Goal: Task Accomplishment & Management: Manage account settings

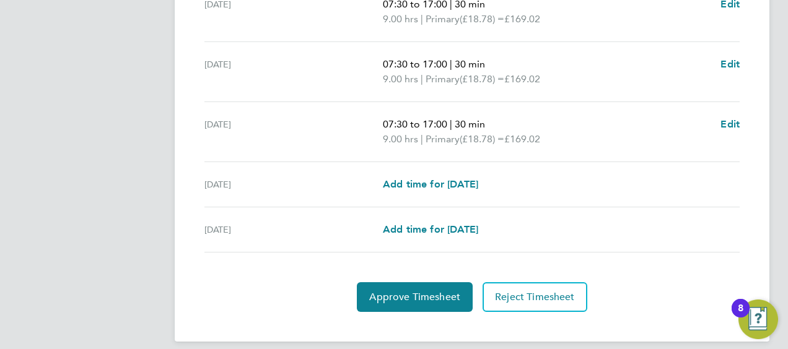
scroll to position [553, 0]
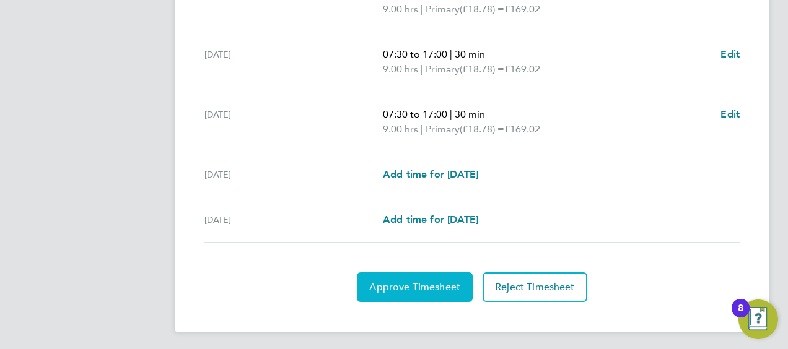
click at [443, 281] on span "Approve Timesheet" at bounding box center [414, 287] width 91 height 12
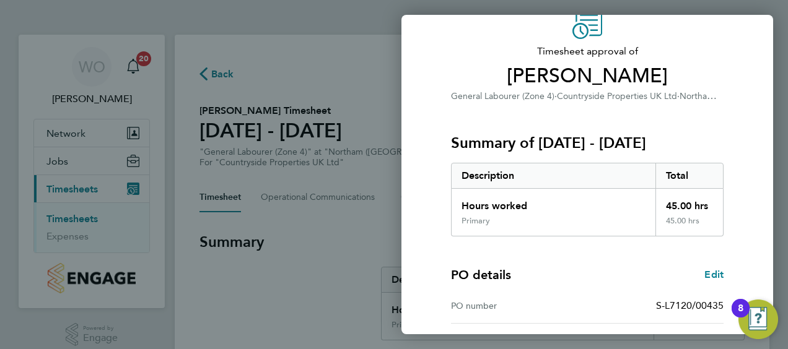
scroll to position [243, 0]
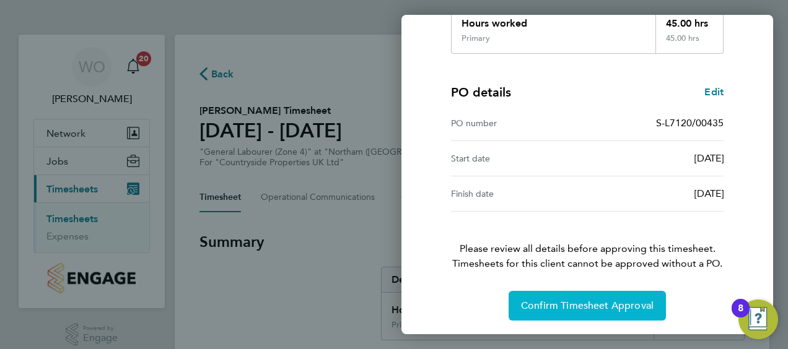
click at [583, 300] on span "Confirm Timesheet Approval" at bounding box center [587, 306] width 133 height 12
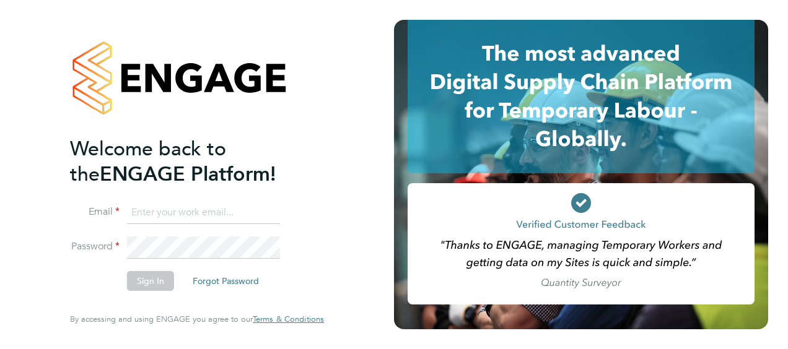
type input "wayne.orchard@vistry.co.uk"
click at [149, 282] on button "Sign In" at bounding box center [150, 281] width 47 height 20
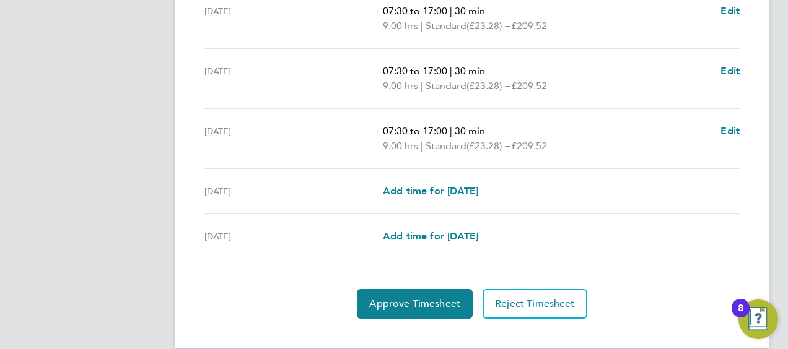
scroll to position [553, 0]
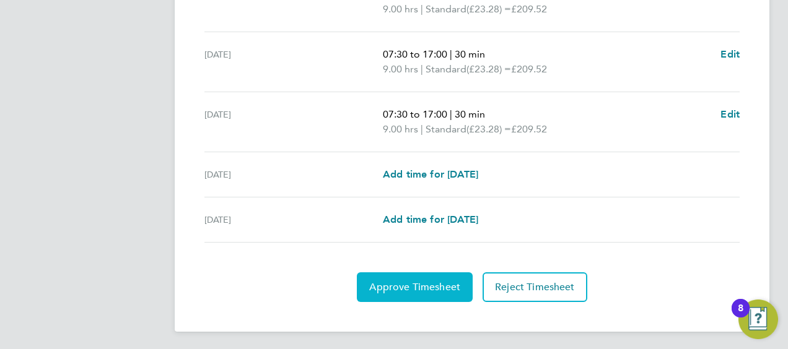
click at [430, 288] on span "Approve Timesheet" at bounding box center [414, 287] width 91 height 12
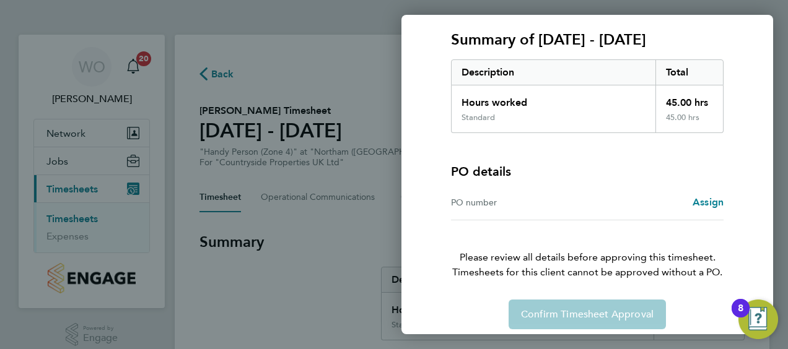
scroll to position [172, 0]
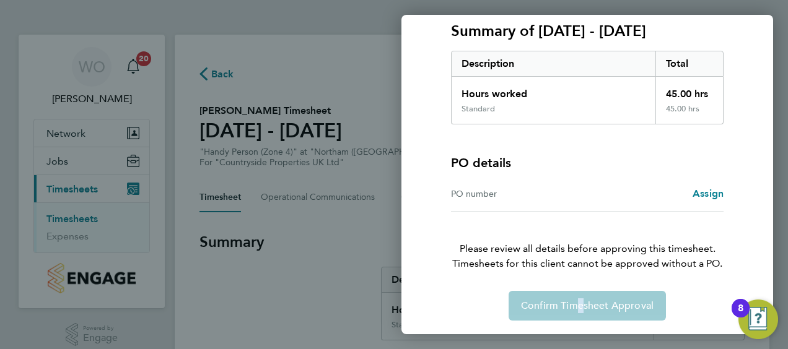
click at [572, 297] on div "Confirm Timesheet Approval" at bounding box center [587, 306] width 302 height 30
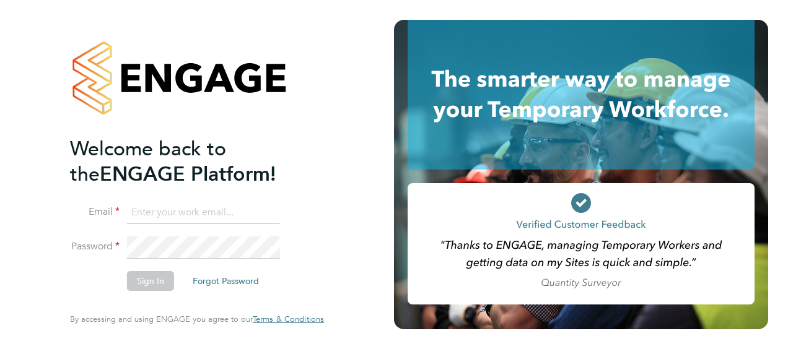
type input "[PERSON_NAME][EMAIL_ADDRESS][DOMAIN_NAME]"
click at [160, 285] on button "Sign In" at bounding box center [150, 281] width 47 height 20
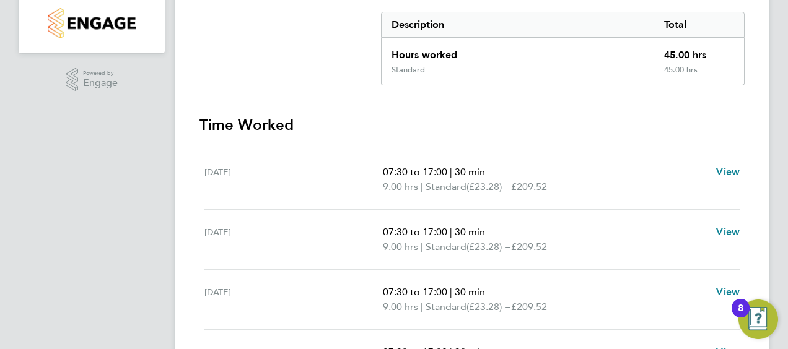
scroll to position [60, 0]
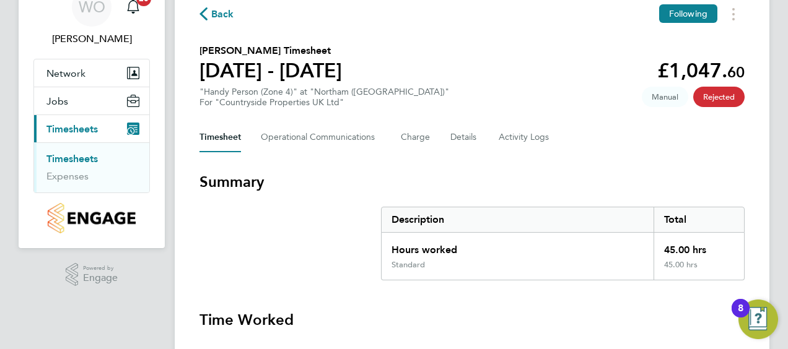
click at [227, 10] on span "Back" at bounding box center [222, 14] width 23 height 15
